Goal: Information Seeking & Learning: Learn about a topic

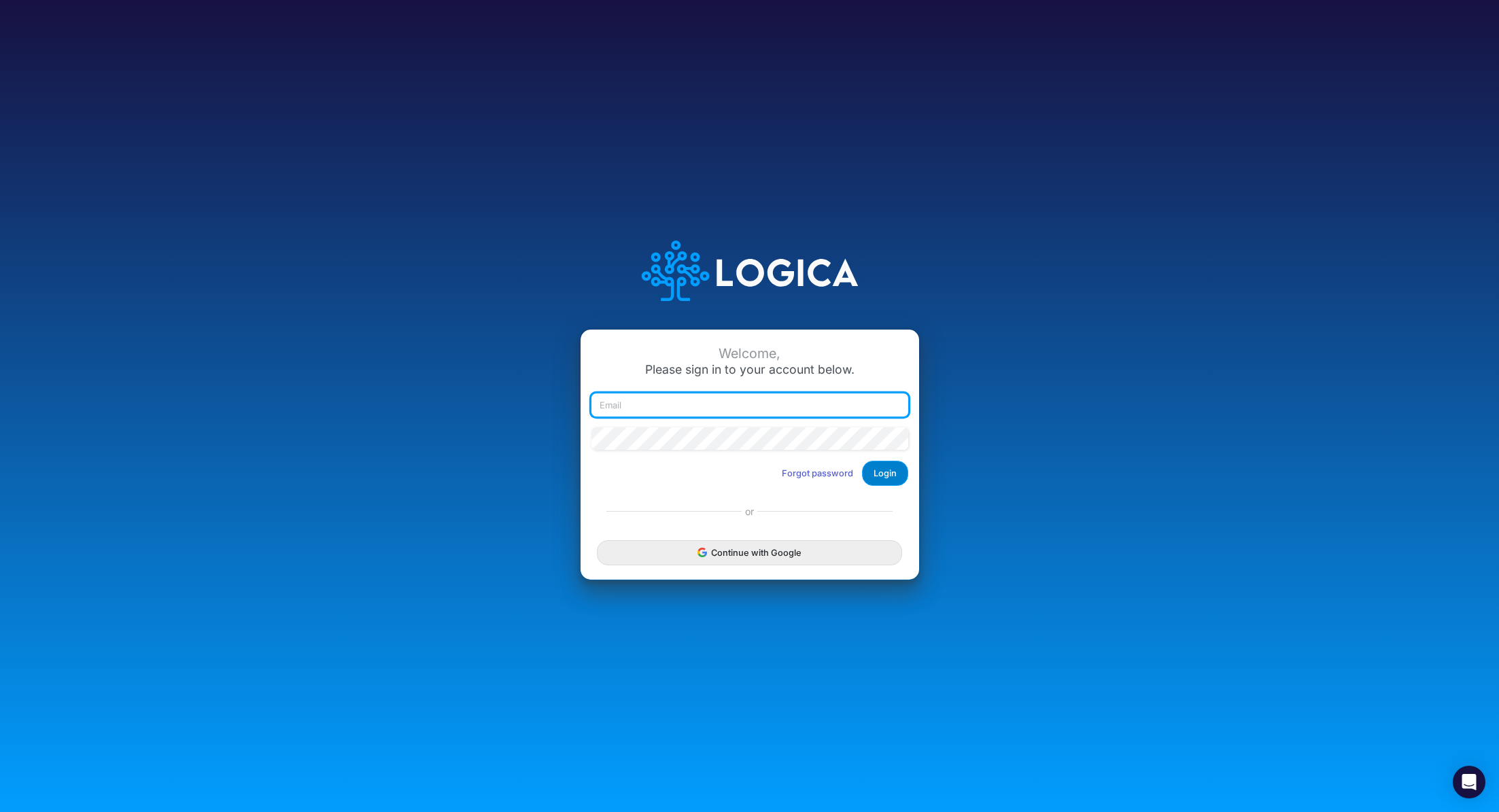
type input "[PERSON_NAME][EMAIL_ADDRESS][PERSON_NAME][DOMAIN_NAME]"
click at [900, 478] on button "Login" at bounding box center [885, 472] width 46 height 25
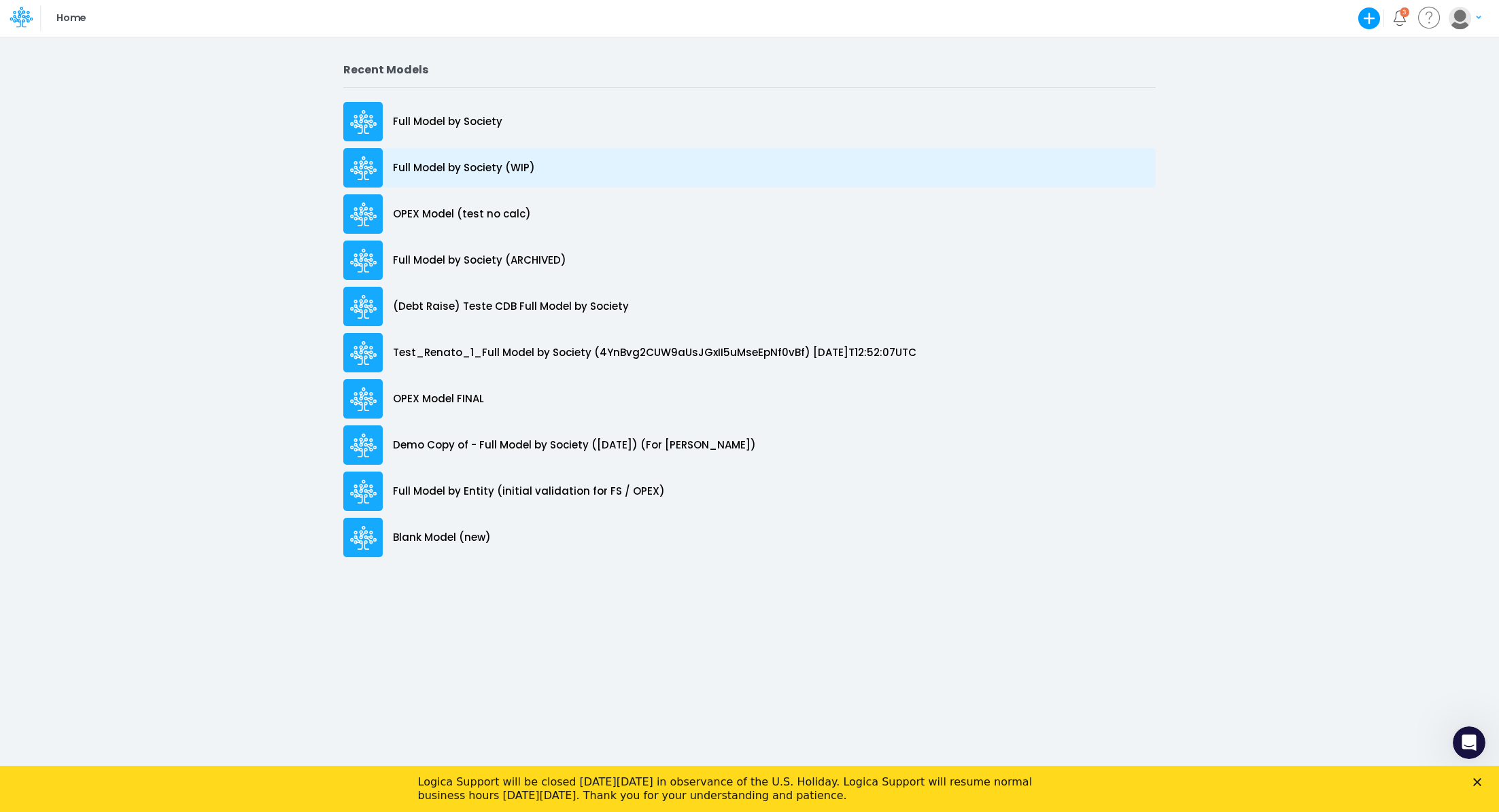
click at [458, 169] on p "Full Model by Society (WIP)" at bounding box center [463, 168] width 142 height 16
